Goal: Task Accomplishment & Management: Use online tool/utility

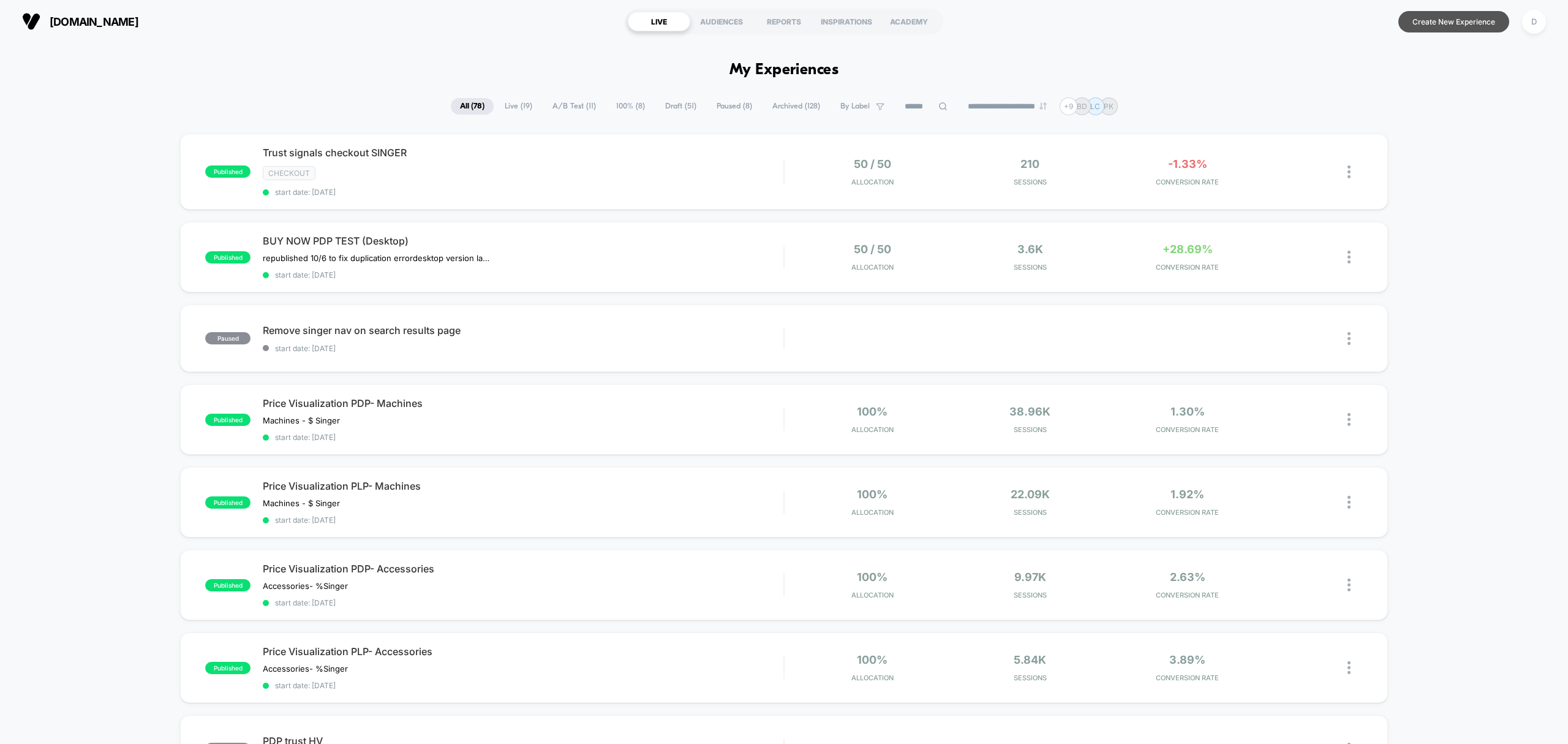
click at [1432, 19] on button "Create New Experience" at bounding box center [1454, 22] width 111 height 21
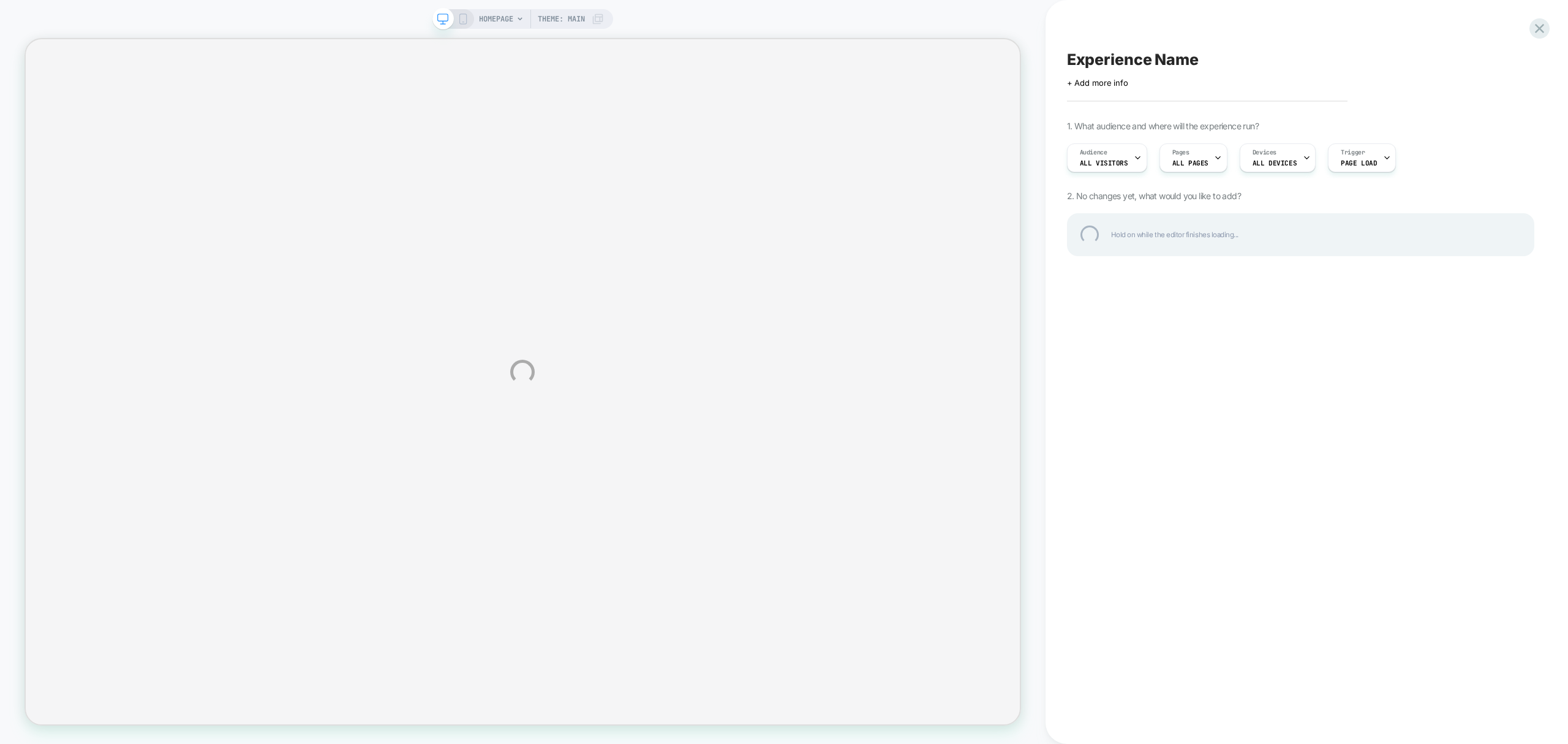
click at [490, 21] on div "HOMEPAGE Theme: MAIN Experience Name Click to edit experience details + Add mor…" at bounding box center [784, 372] width 1568 height 744
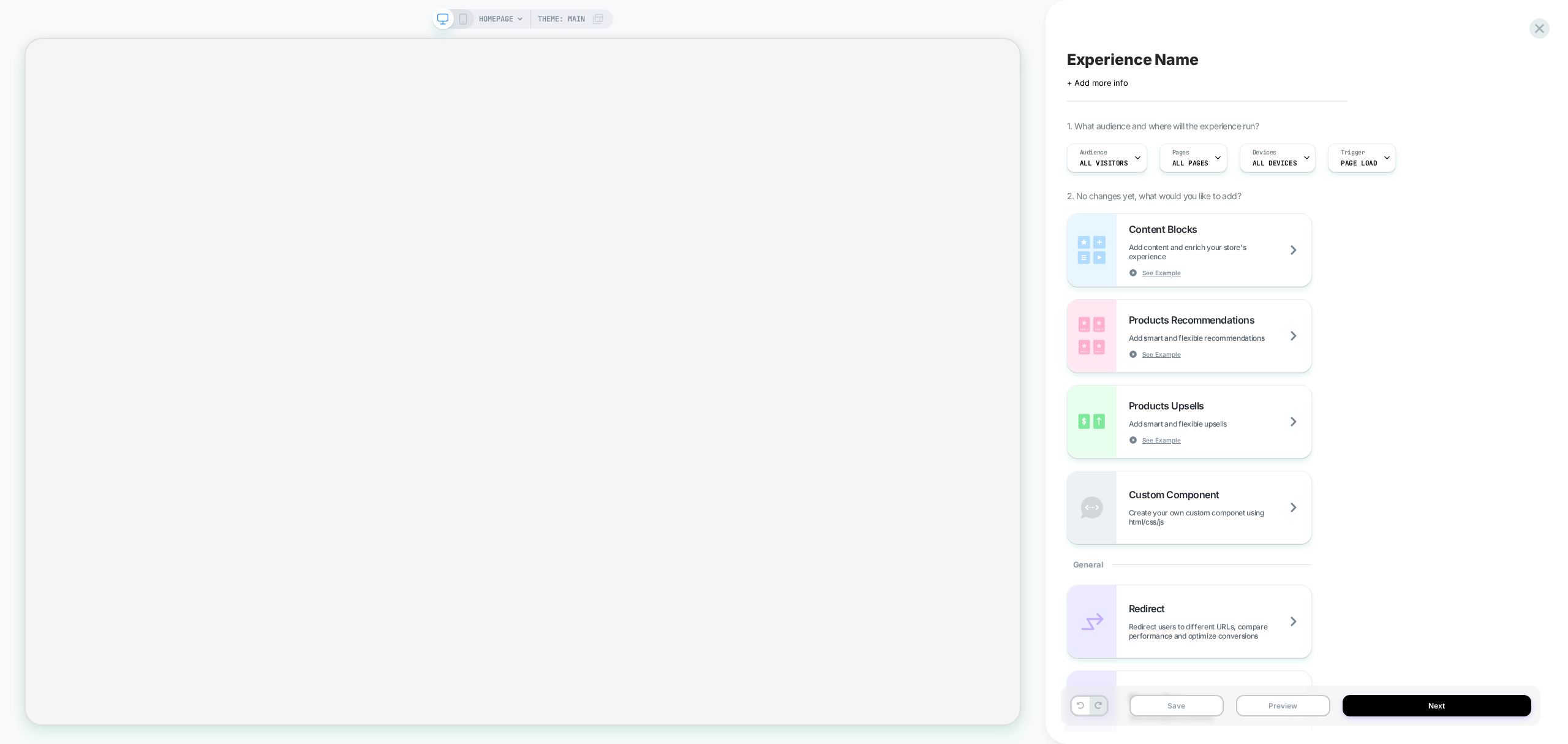
click at [488, 24] on span "HOMEPAGE" at bounding box center [496, 19] width 34 height 19
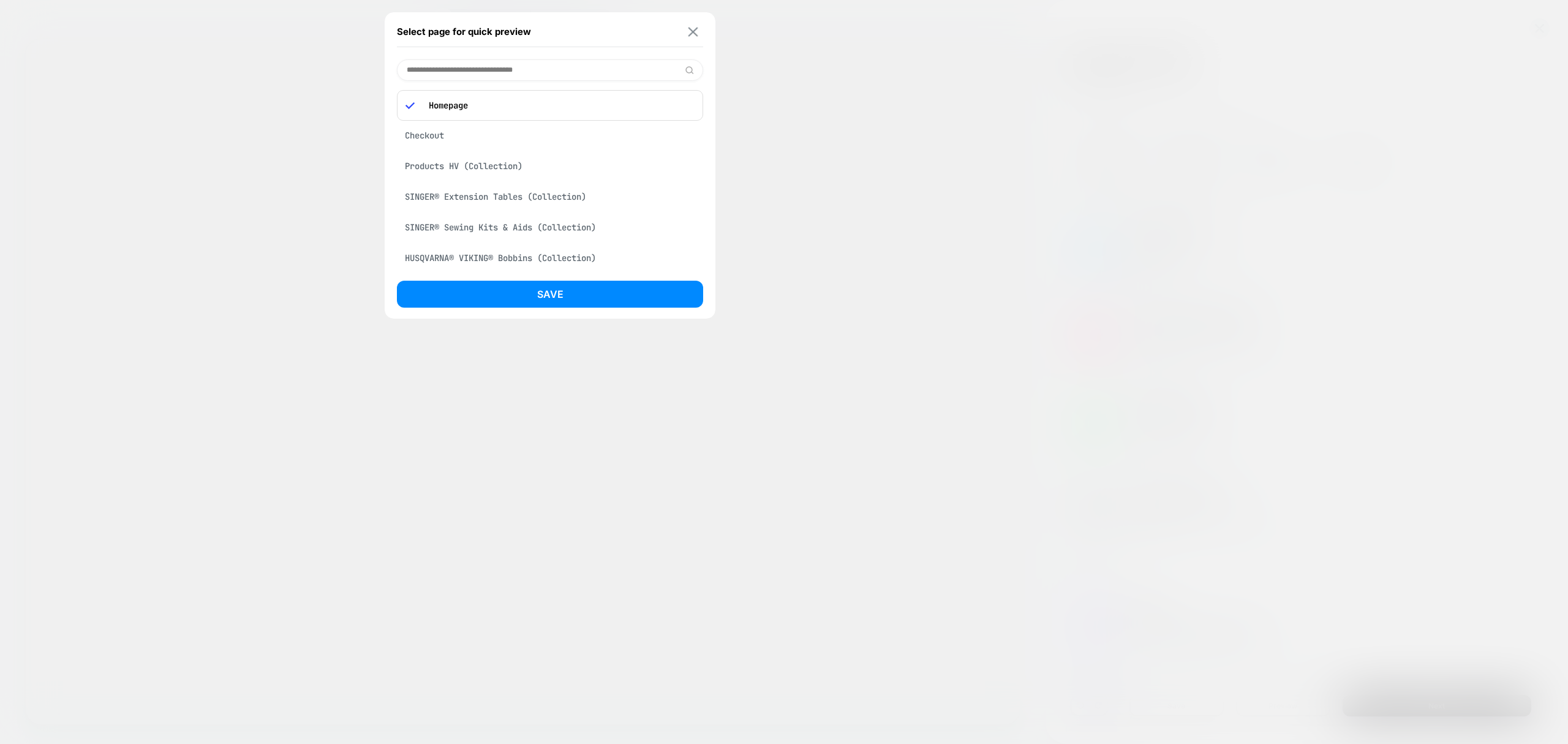
click at [689, 32] on img at bounding box center [693, 31] width 10 height 9
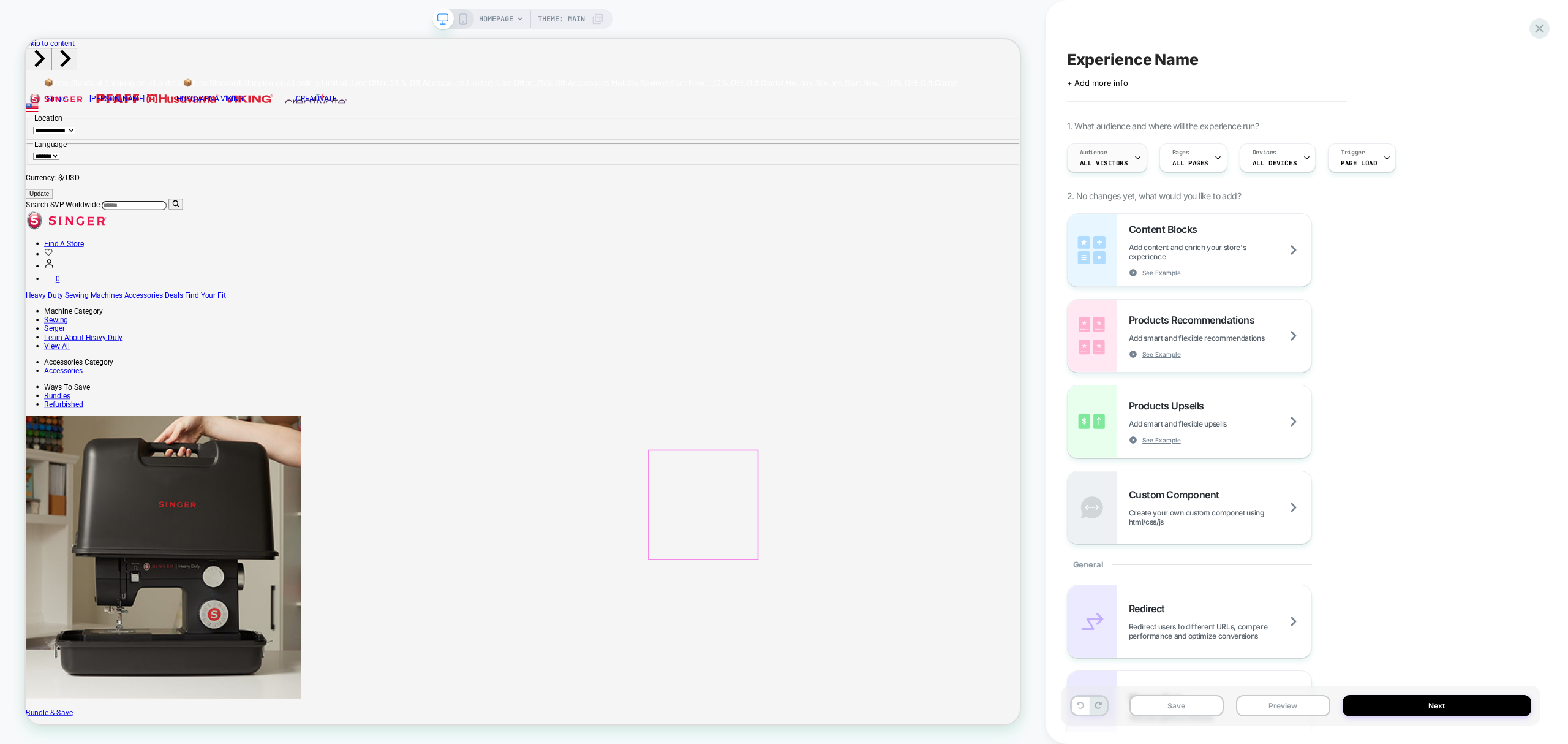
scroll to position [63, 0]
